Goal: Task Accomplishment & Management: Complete application form

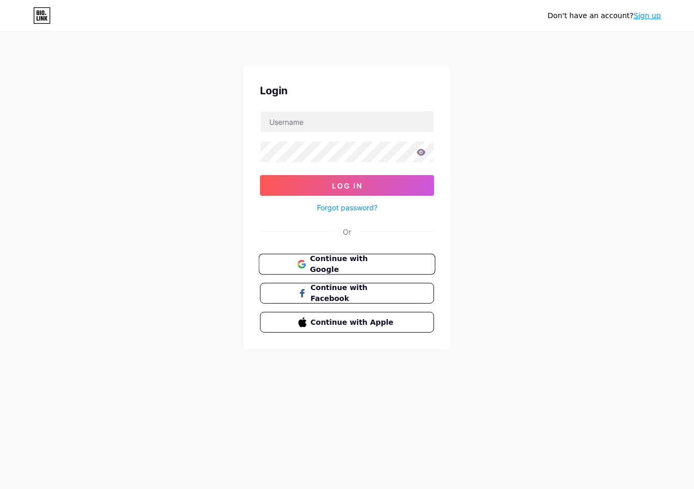
click at [344, 264] on span "Continue with Google" at bounding box center [353, 264] width 86 height 22
